Goal: Task Accomplishment & Management: Manage account settings

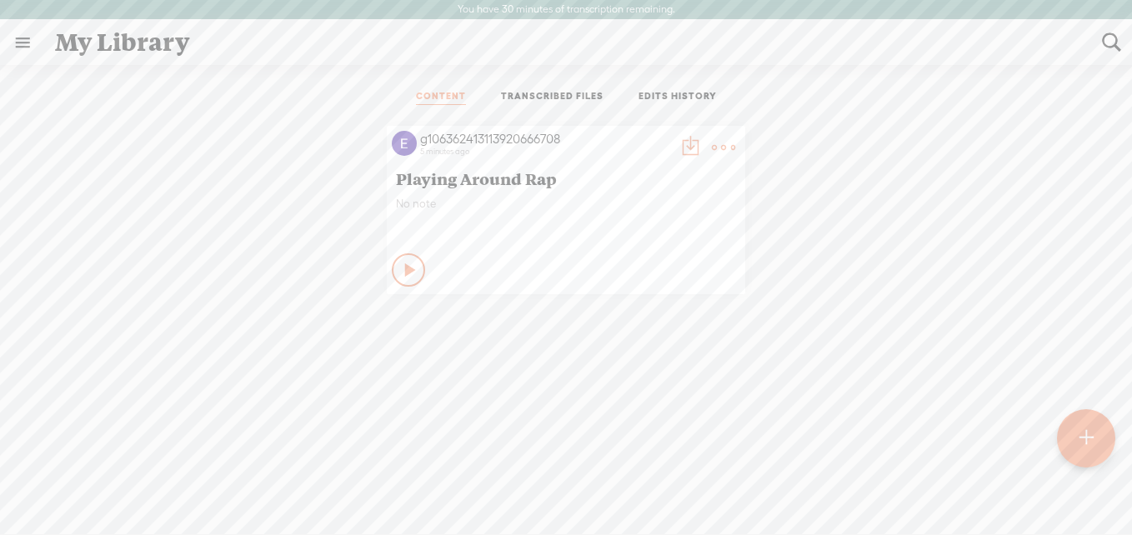
click at [403, 274] on icon at bounding box center [411, 270] width 17 height 17
click at [402, 274] on icon at bounding box center [409, 270] width 17 height 17
click at [403, 274] on icon at bounding box center [411, 270] width 17 height 17
click at [401, 278] on icon at bounding box center [409, 270] width 17 height 17
click at [501, 100] on link "TRANSCRIBED FILES" at bounding box center [552, 97] width 103 height 15
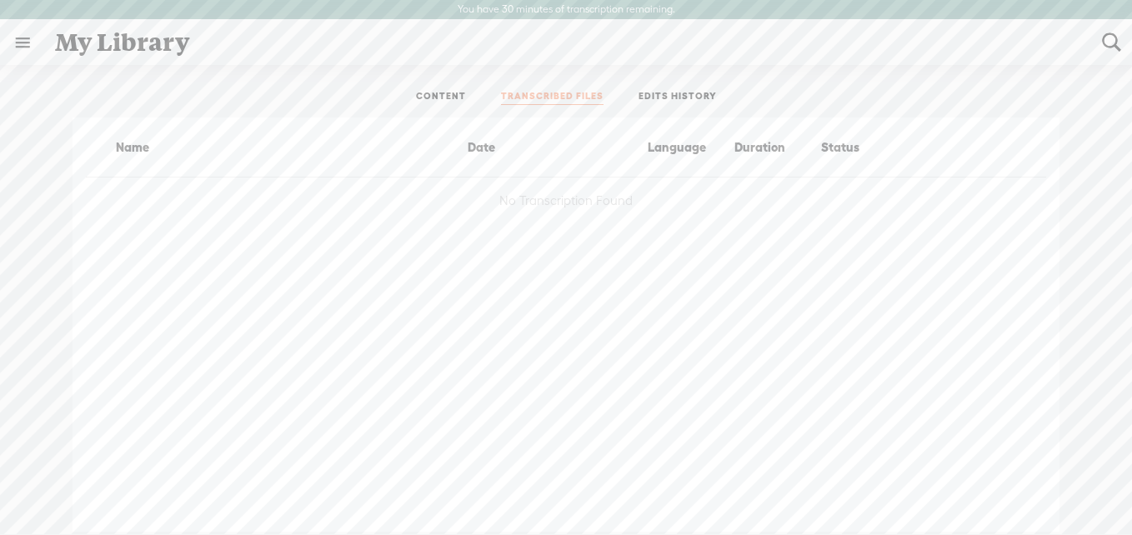
click at [645, 93] on link "EDITS HISTORY" at bounding box center [677, 97] width 78 height 15
click at [443, 102] on link "CONTENT" at bounding box center [441, 97] width 50 height 15
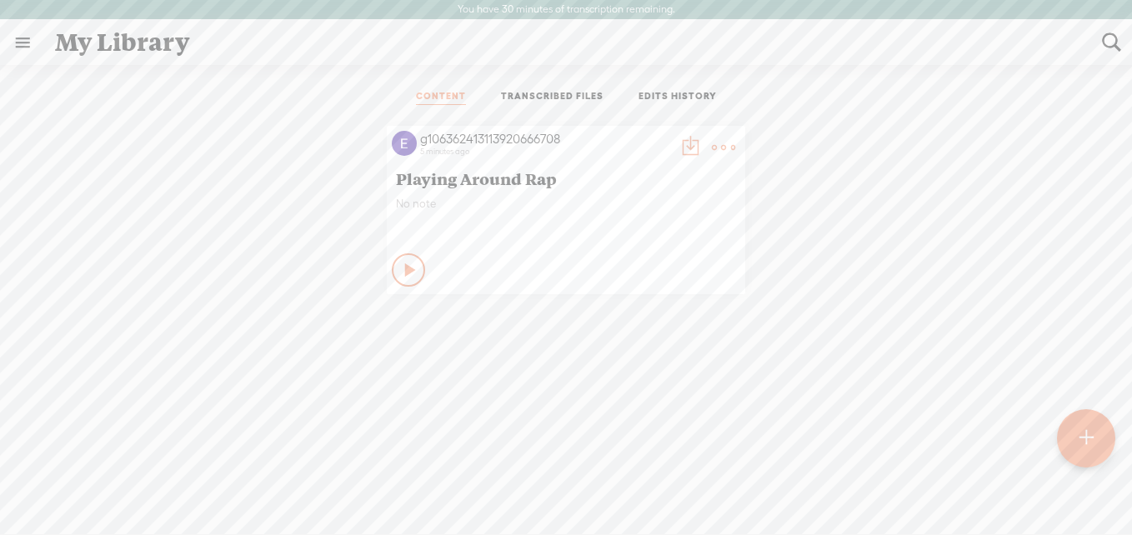
click at [712, 150] on t at bounding box center [723, 147] width 23 height 23
click at [654, 204] on link "Edit Details" at bounding box center [638, 203] width 167 height 38
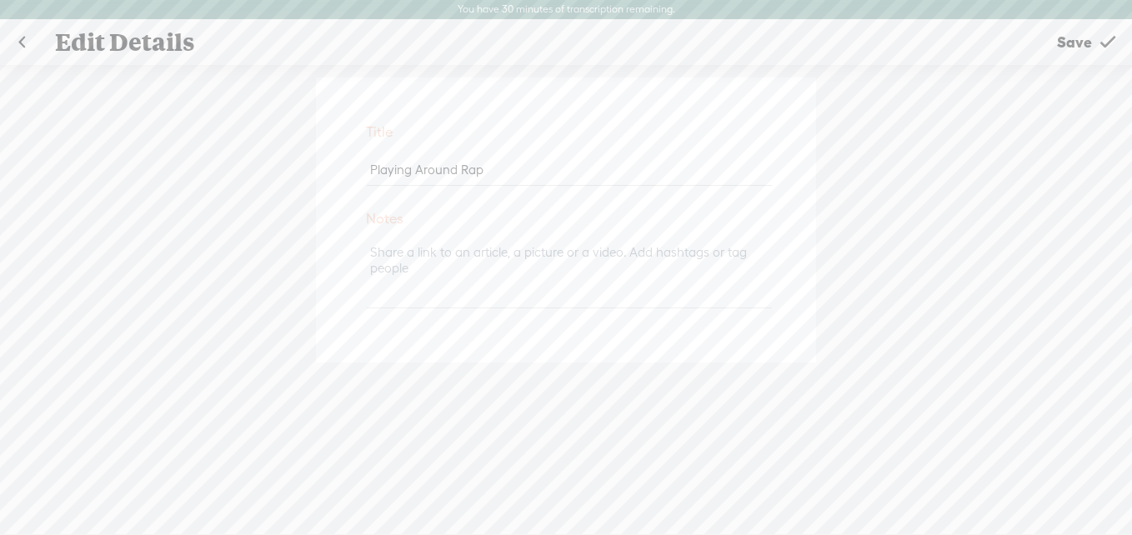
click at [1090, 35] on span "Save" at bounding box center [1074, 42] width 35 height 43
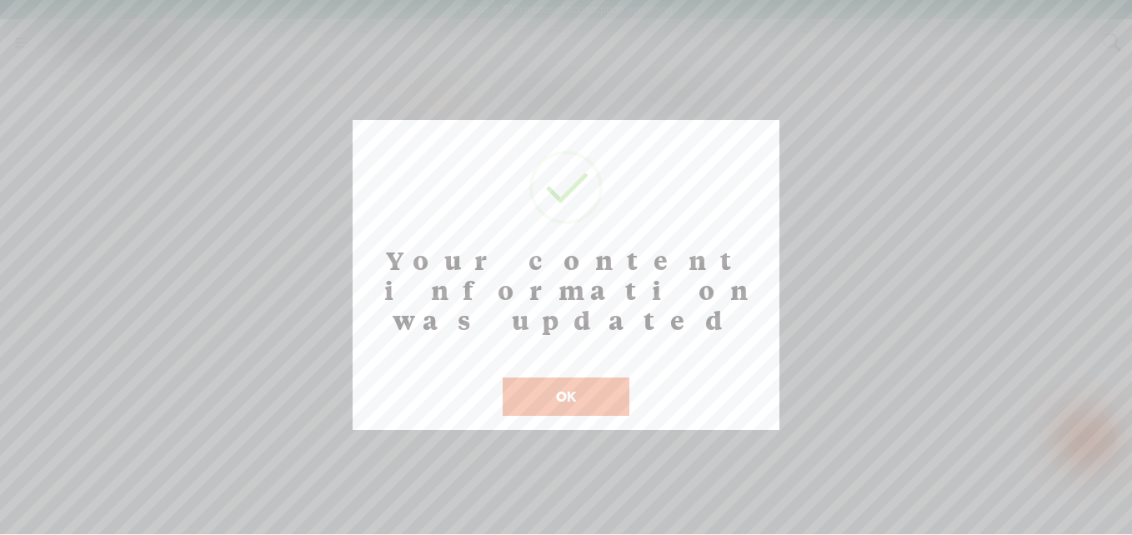
click at [588, 388] on div "Your content information was updated ! Not valid! Cancel OK" at bounding box center [566, 275] width 427 height 310
click at [589, 378] on button "OK" at bounding box center [566, 397] width 127 height 38
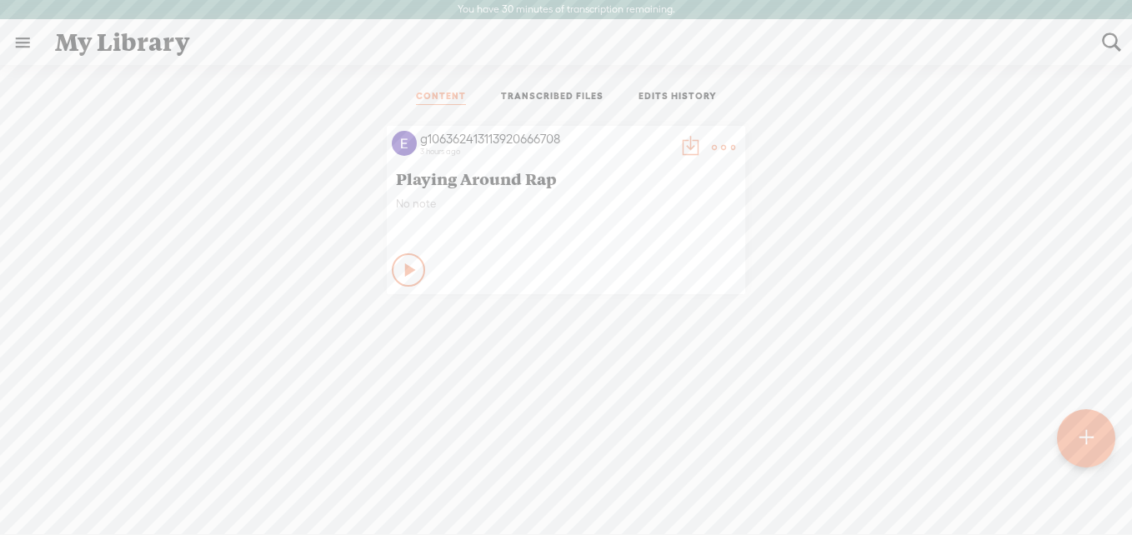
click at [431, 183] on span "Playing Around Rap" at bounding box center [566, 178] width 340 height 20
click at [682, 143] on t at bounding box center [689, 147] width 23 height 23
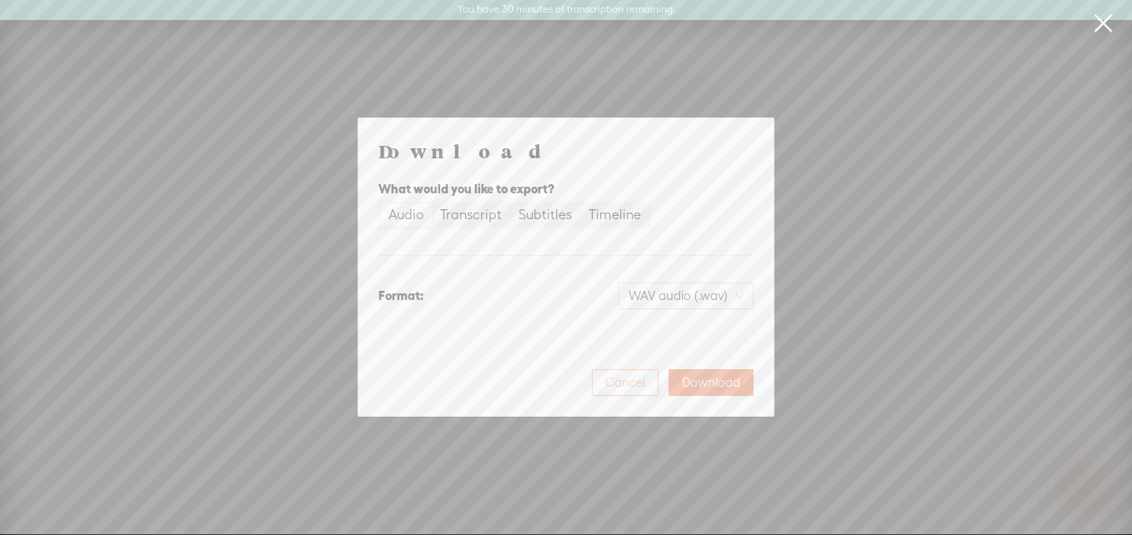
click at [619, 384] on span "Cancel" at bounding box center [625, 382] width 40 height 17
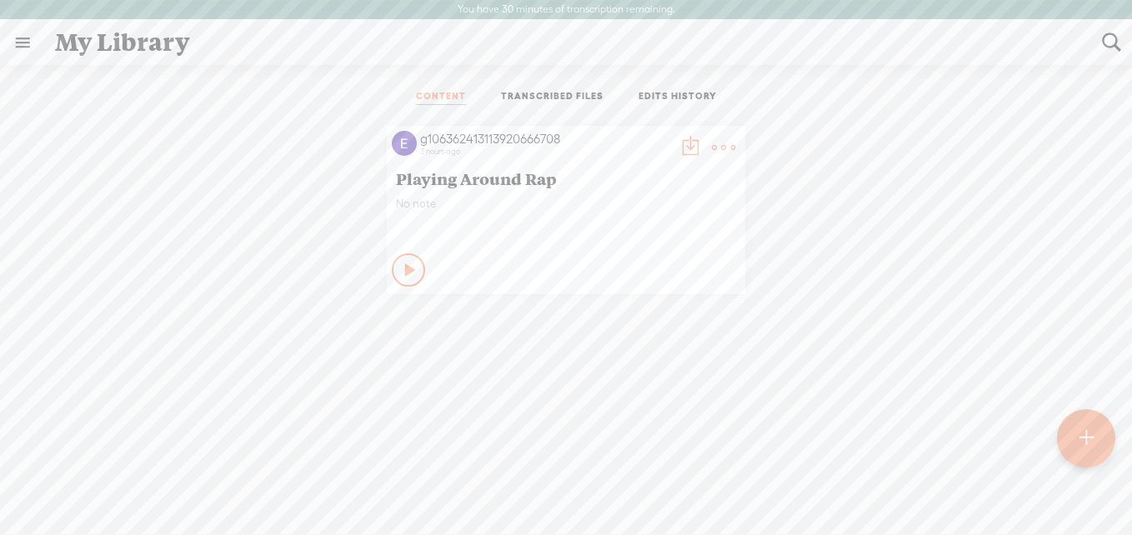
click at [402, 135] on img at bounding box center [404, 143] width 25 height 25
click at [435, 136] on div "g106362413113920666708" at bounding box center [545, 139] width 250 height 17
click at [21, 40] on link at bounding box center [22, 42] width 43 height 43
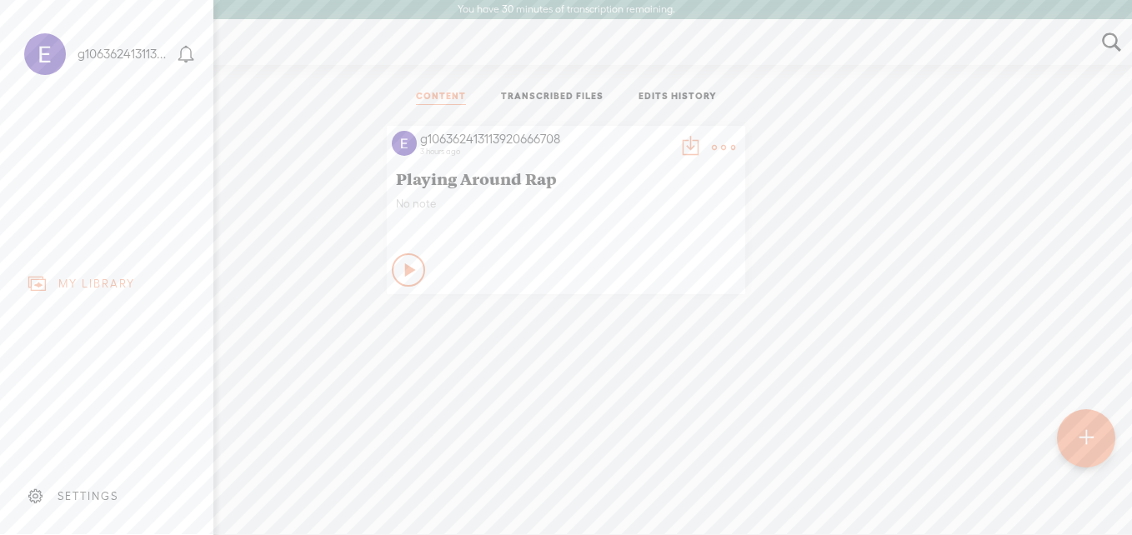
click at [43, 55] on div at bounding box center [45, 54] width 42 height 42
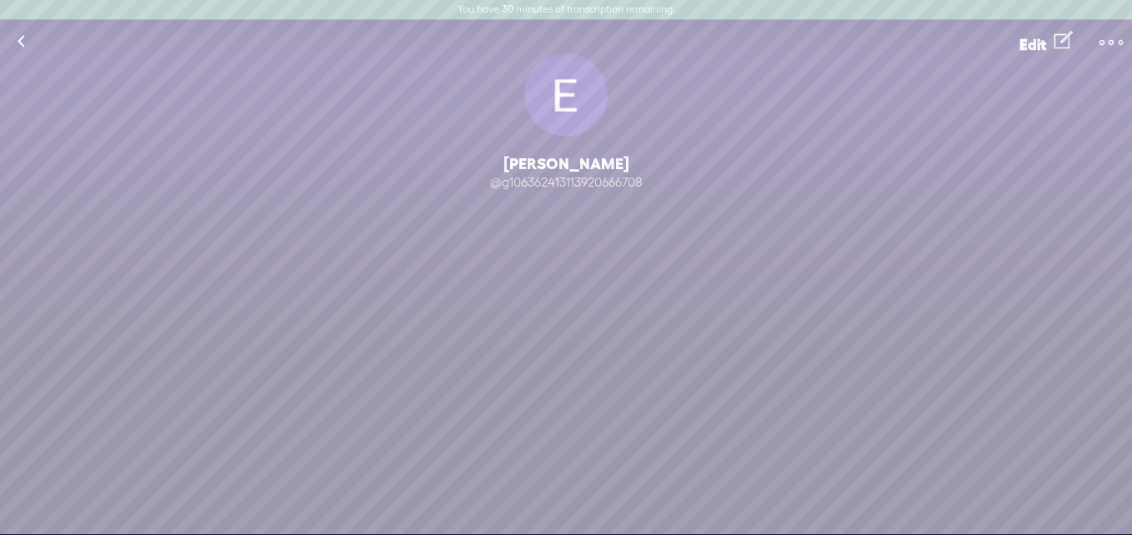
click at [1108, 48] on t at bounding box center [1110, 42] width 23 height 23
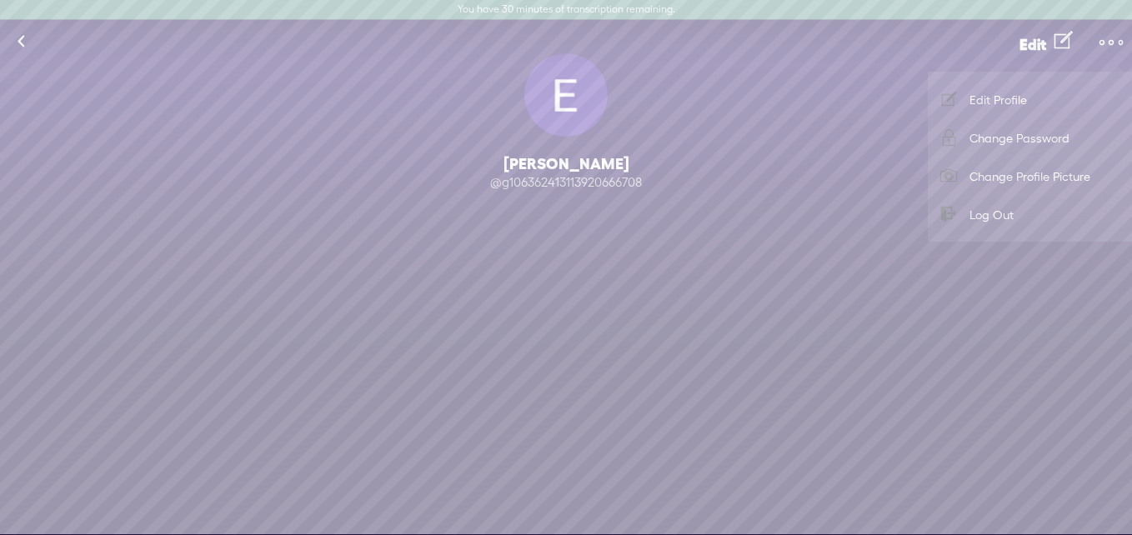
click at [1108, 48] on t at bounding box center [1110, 42] width 23 height 23
click at [1058, 209] on link "Log Out" at bounding box center [1030, 214] width 188 height 38
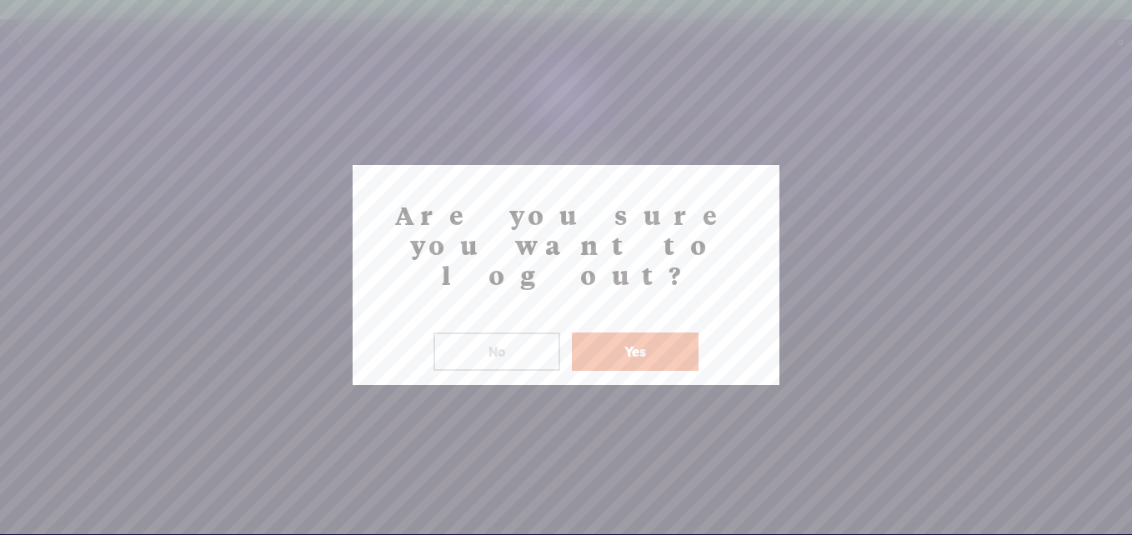
click at [668, 333] on button "Yes" at bounding box center [635, 352] width 127 height 38
